Goal: Information Seeking & Learning: Learn about a topic

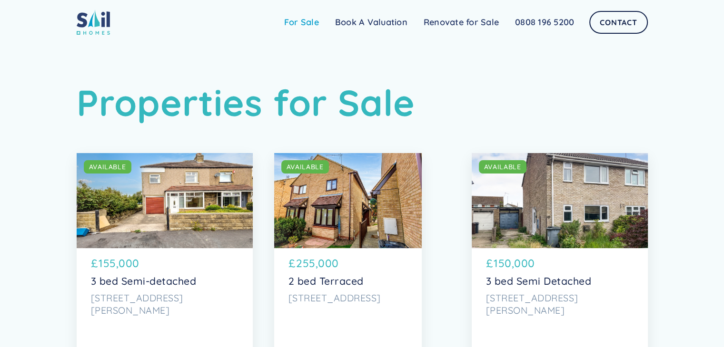
click at [302, 21] on link "For Sale" at bounding box center [301, 22] width 51 height 19
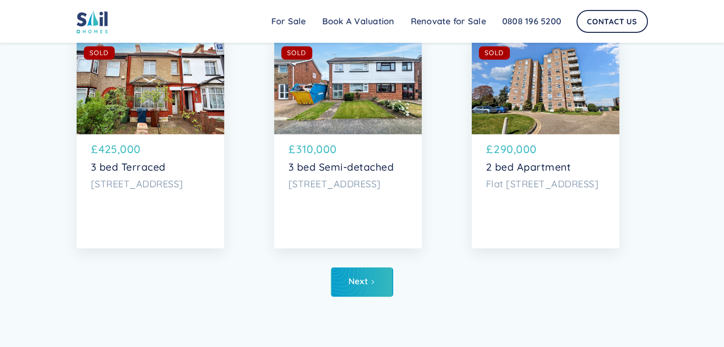
scroll to position [5235, 0]
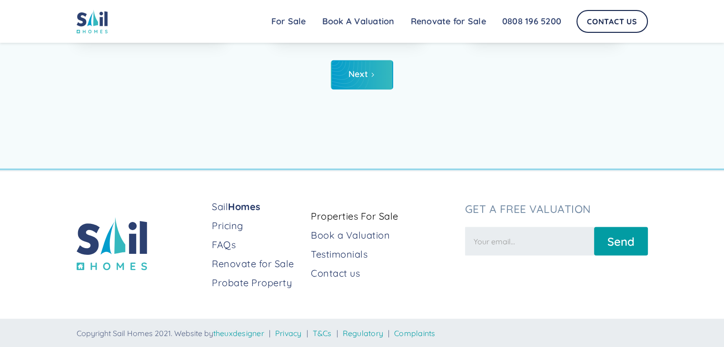
click at [232, 290] on div "Sail Homes Pricing FAQs Renovate for Sale Probate Property" at bounding box center [257, 247] width 91 height 95
click at [245, 283] on link "Probate Property" at bounding box center [257, 282] width 91 height 13
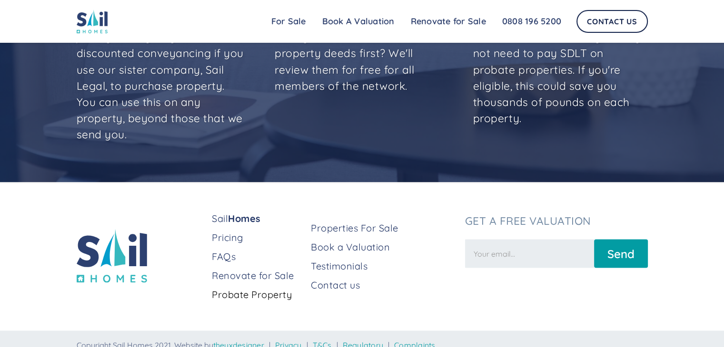
scroll to position [1883, 0]
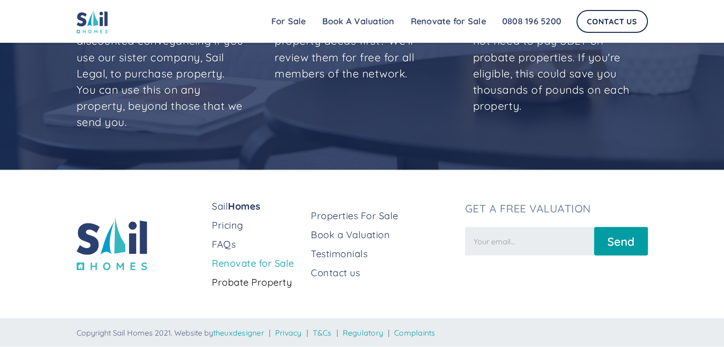
click at [276, 268] on link "Renovate for Sale" at bounding box center [257, 263] width 91 height 13
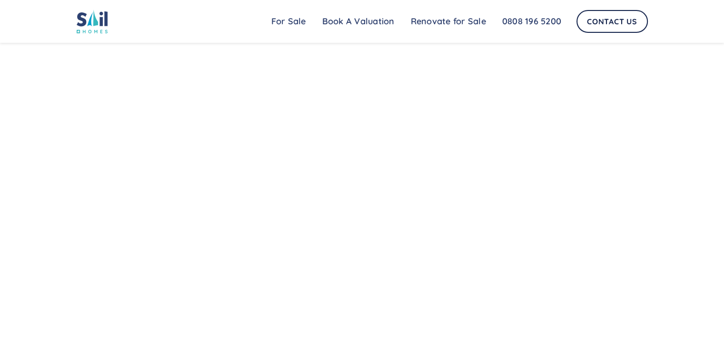
scroll to position [665, 0]
